Goal: Navigation & Orientation: Find specific page/section

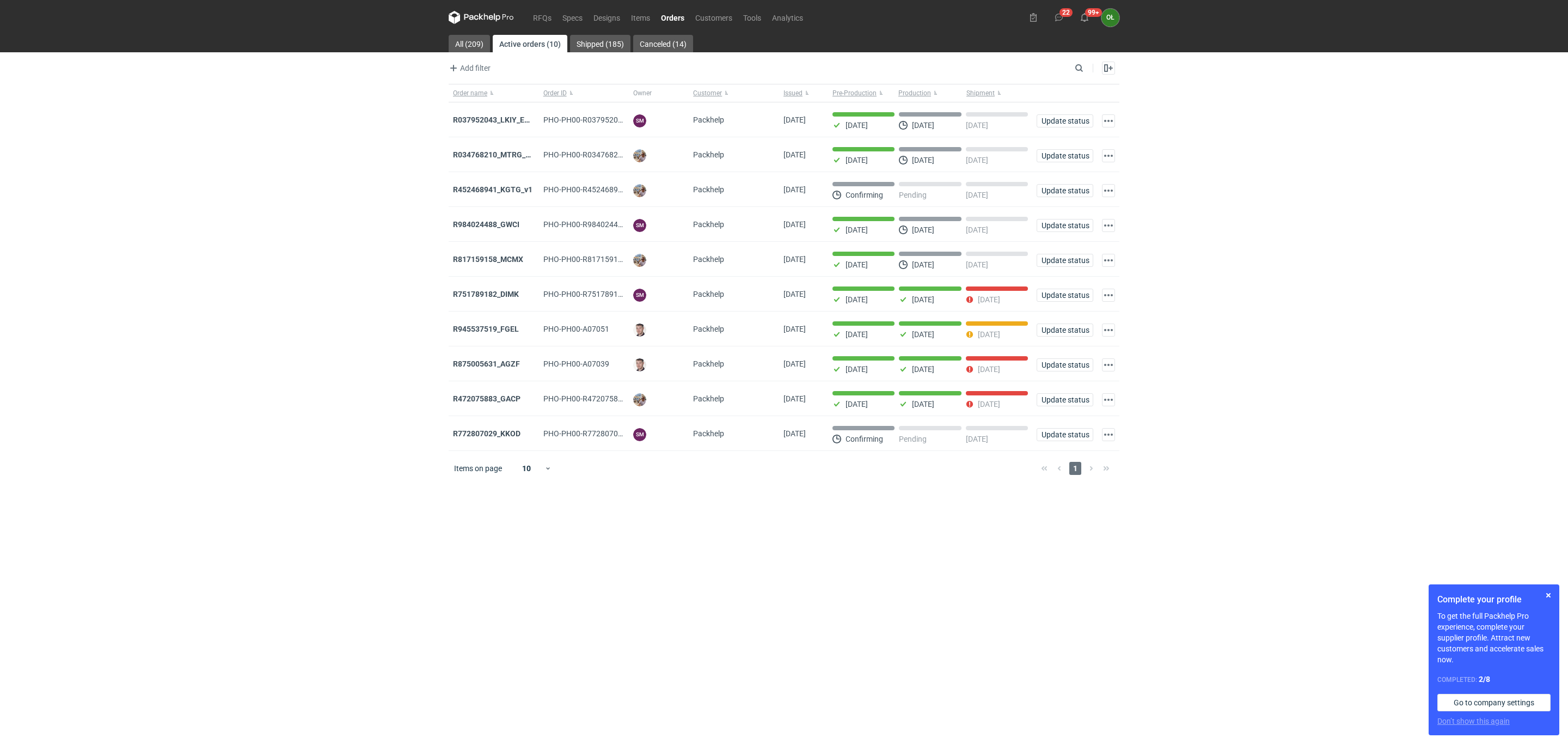
drag, startPoint x: 141, startPoint y: 345, endPoint x: 147, endPoint y: 345, distance: 6.0
click at [141, 345] on div "RFQs Specs Designs Items Orders Customers Tools Analytics 22 99+ OŁ Olga Łopato…" at bounding box center [784, 372] width 1568 height 744
click at [667, 15] on link "Orders" at bounding box center [673, 17] width 34 height 13
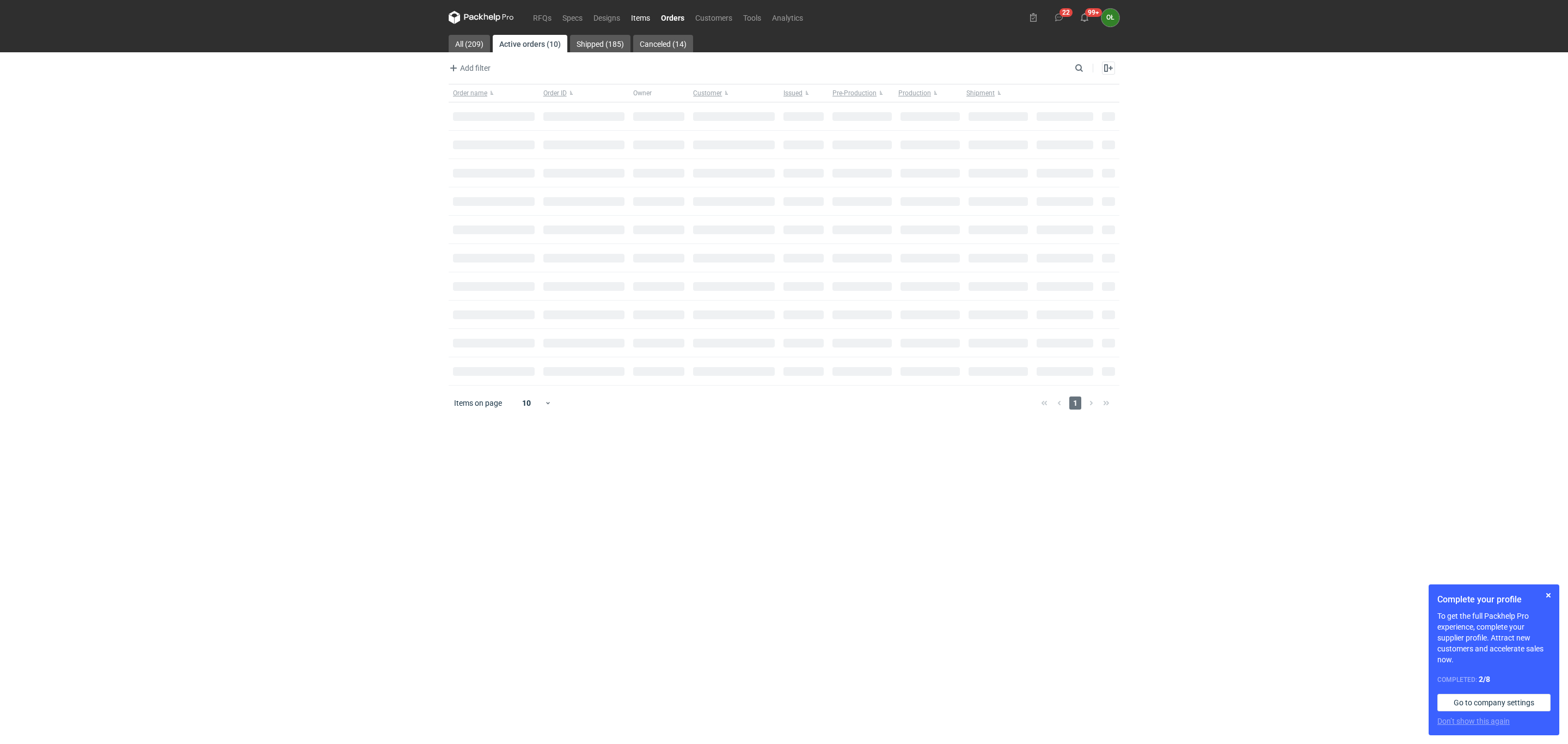
click at [642, 16] on link "Items" at bounding box center [640, 17] width 30 height 13
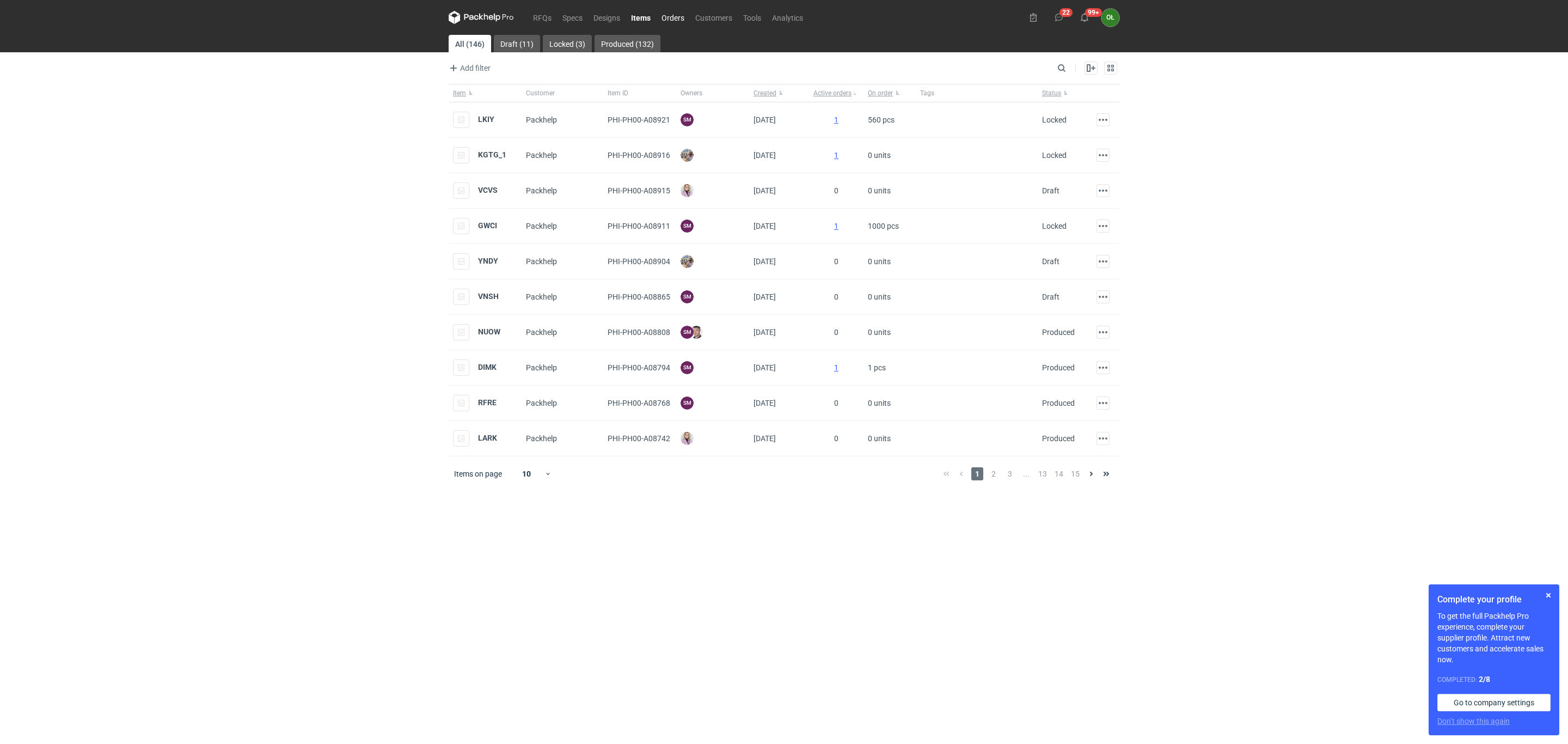
click at [672, 15] on link "Orders" at bounding box center [673, 17] width 33 height 13
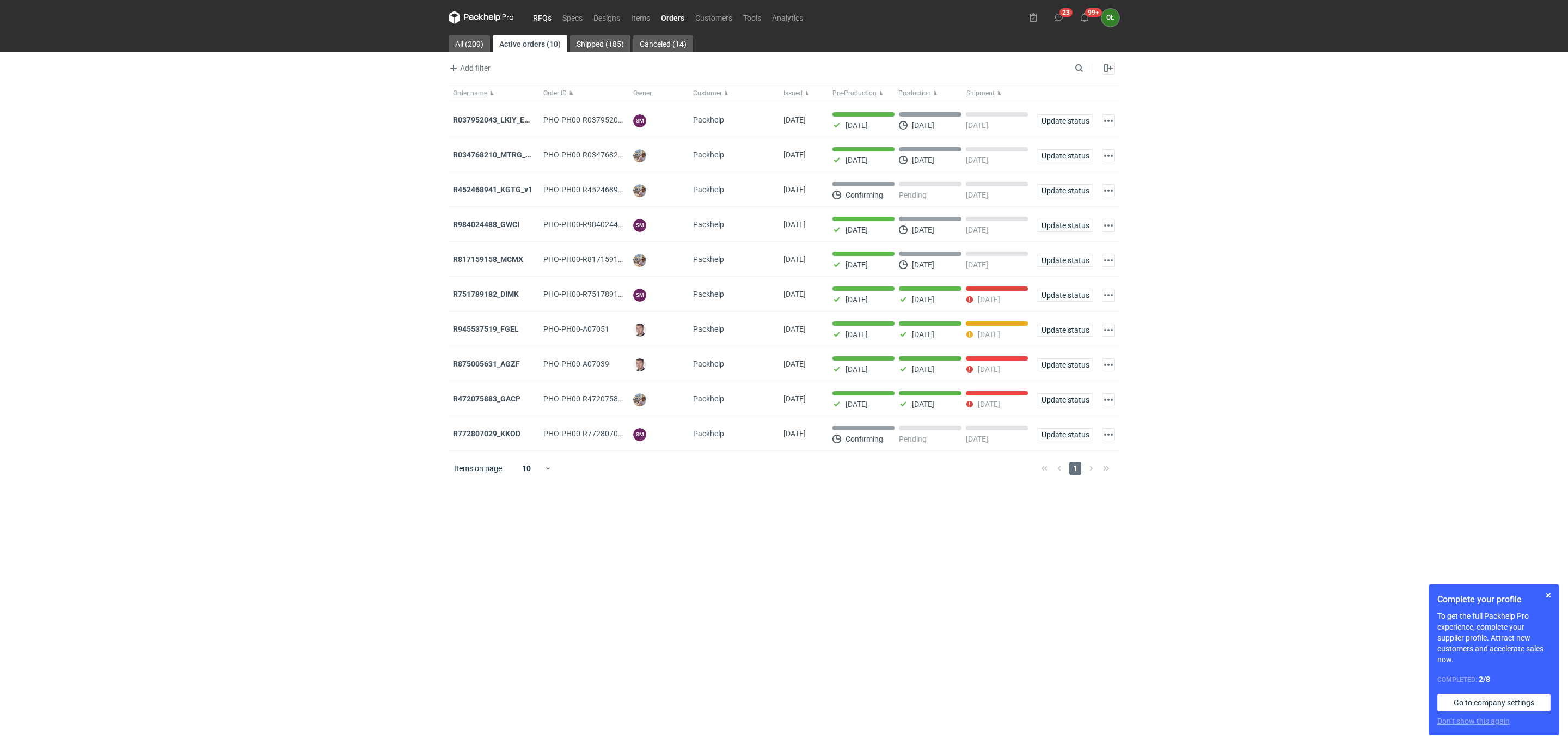
click at [544, 15] on link "RFQs" at bounding box center [542, 17] width 29 height 13
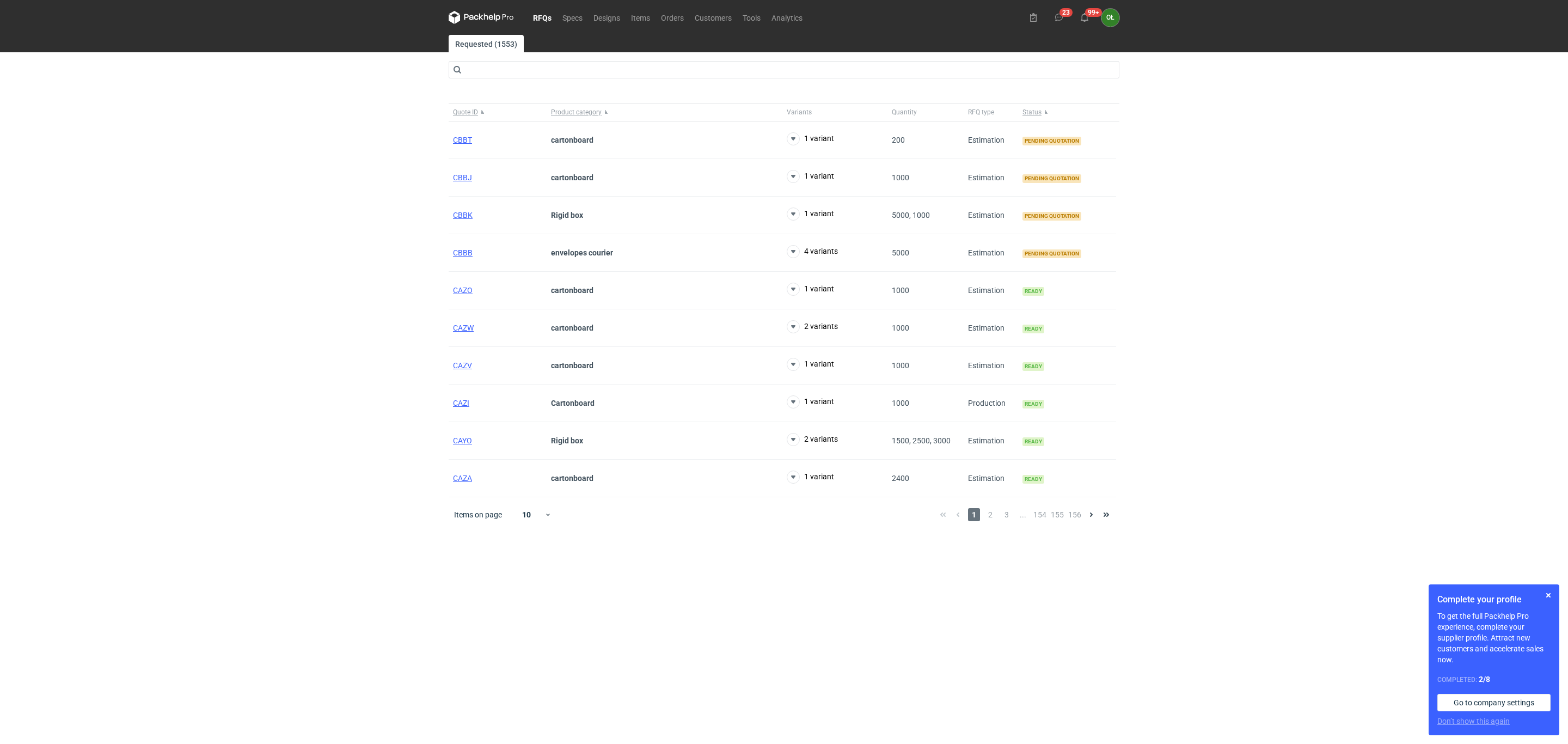
click at [33, 163] on div "RFQs Specs Designs Items Orders Customers Tools Analytics 23 99+ OŁ Olga Łopato…" at bounding box center [784, 372] width 1568 height 744
